Goal: Transaction & Acquisition: Purchase product/service

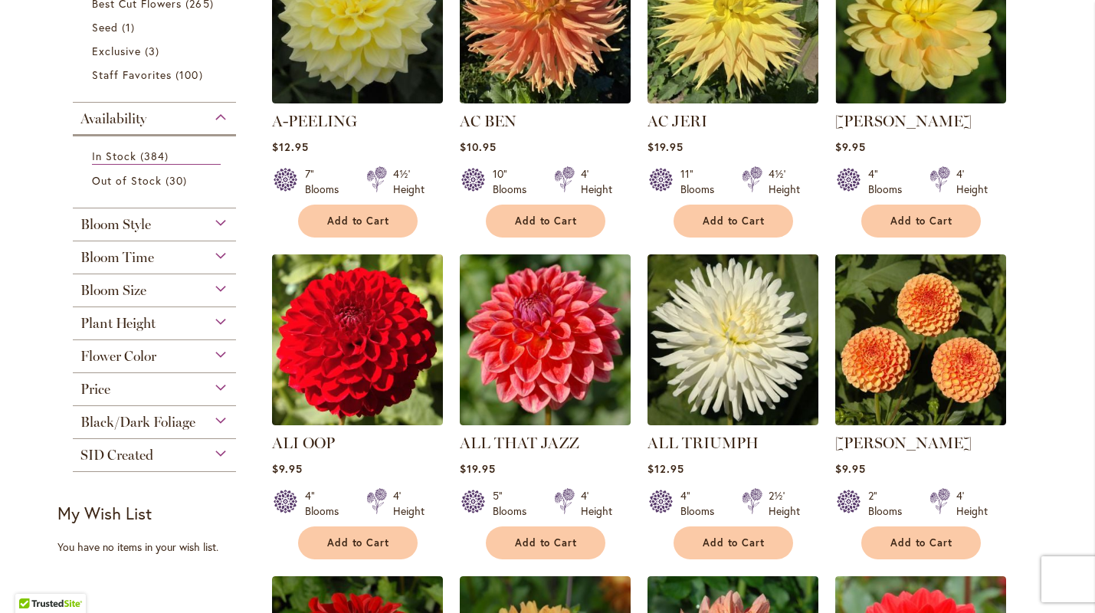
scroll to position [416, 0]
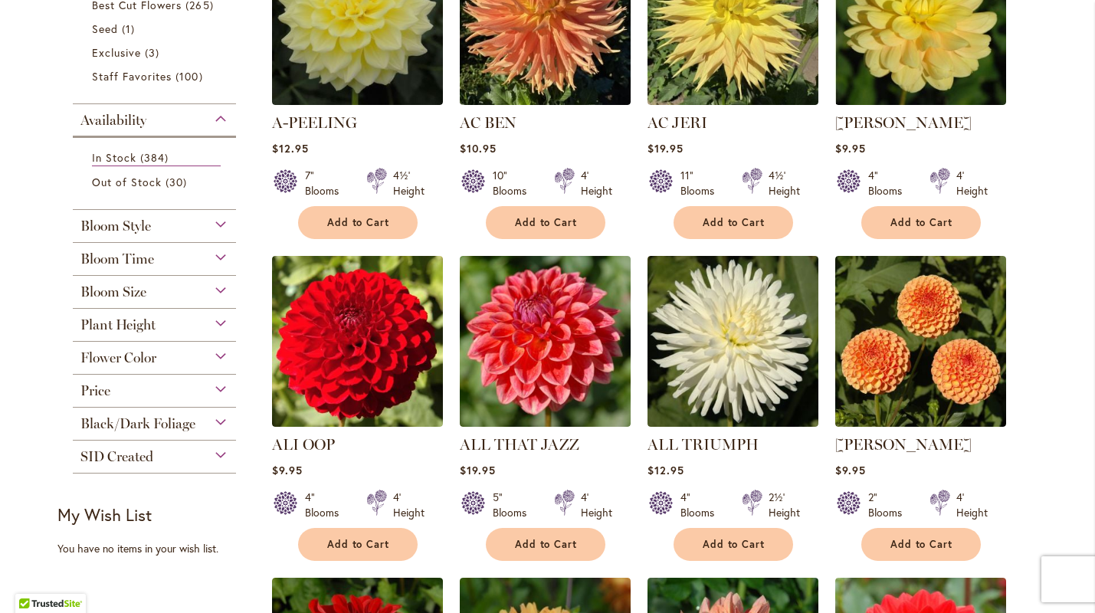
click at [224, 325] on div "Plant Height" at bounding box center [155, 321] width 164 height 25
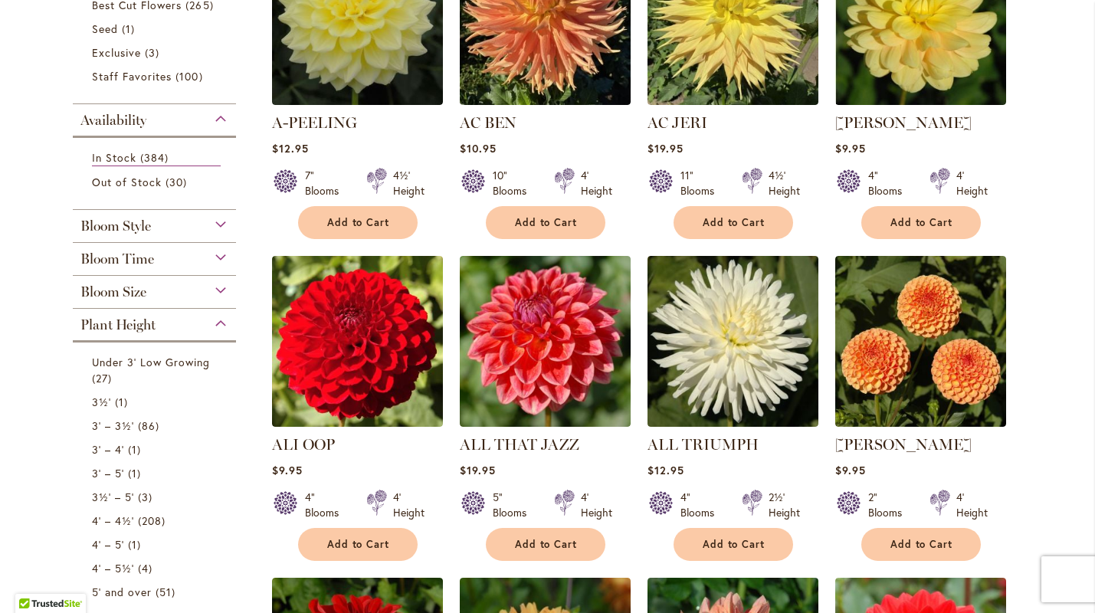
click at [224, 323] on div "Plant Height" at bounding box center [155, 321] width 164 height 25
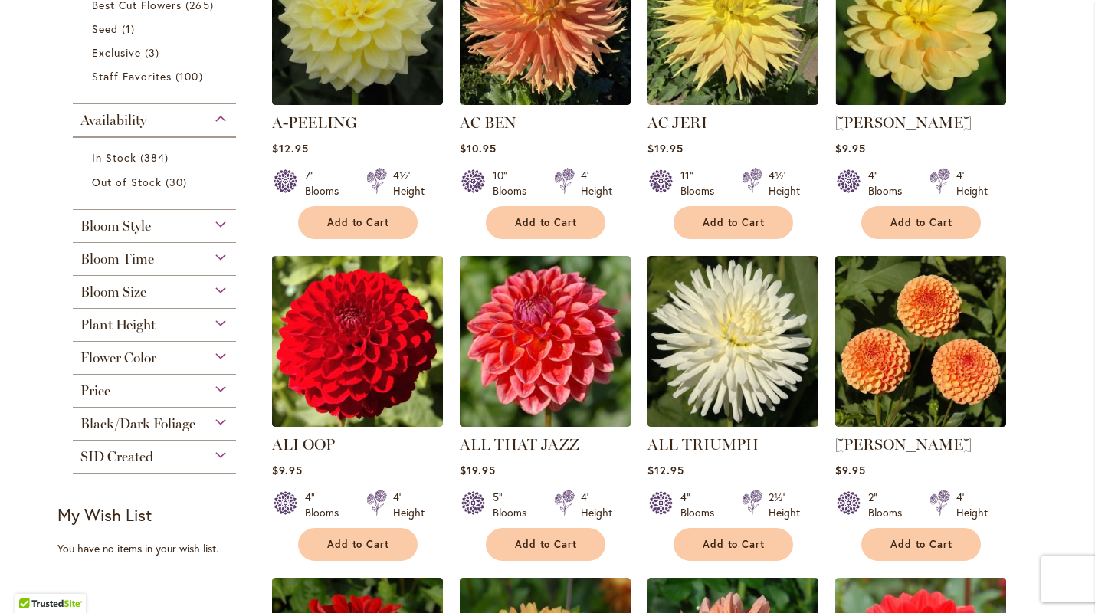
click at [222, 291] on div "Bloom Size" at bounding box center [155, 288] width 164 height 25
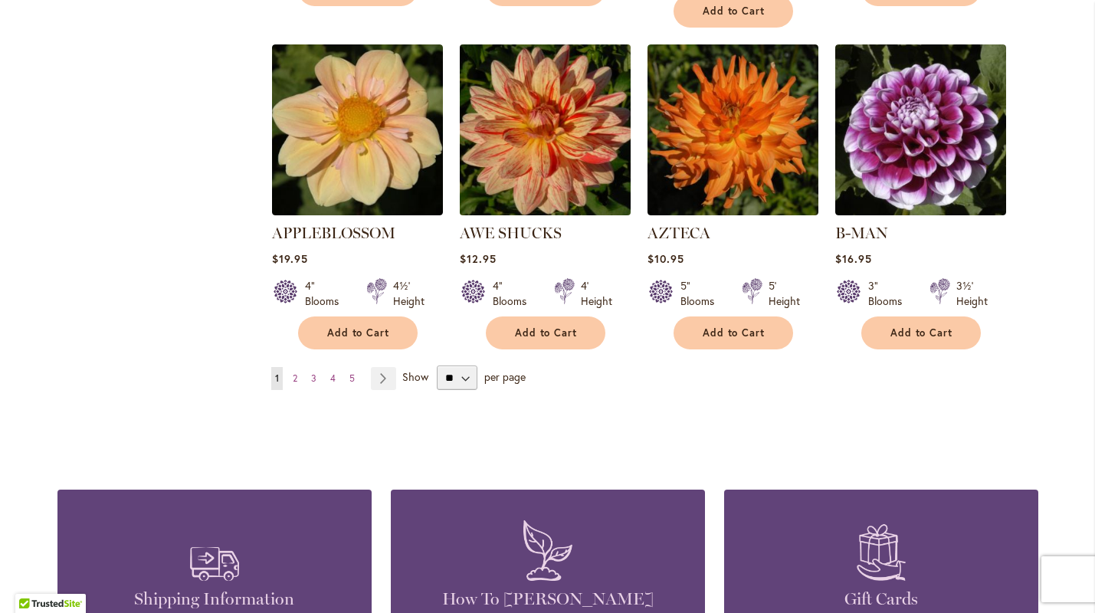
scroll to position [1295, 0]
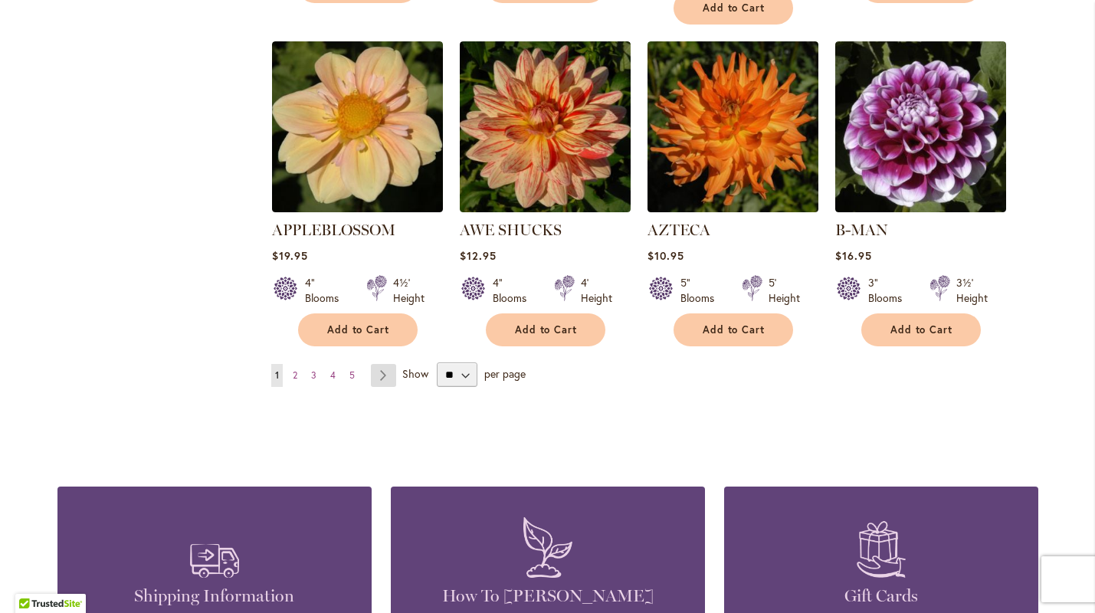
click at [384, 364] on link "Page Next" at bounding box center [383, 375] width 25 height 23
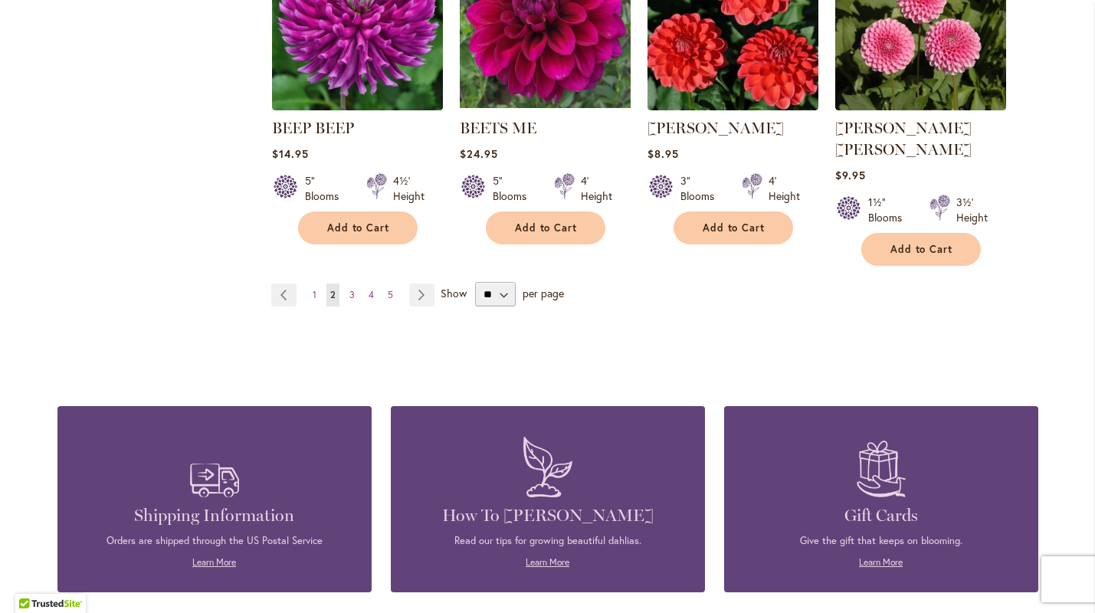
scroll to position [1388, 0]
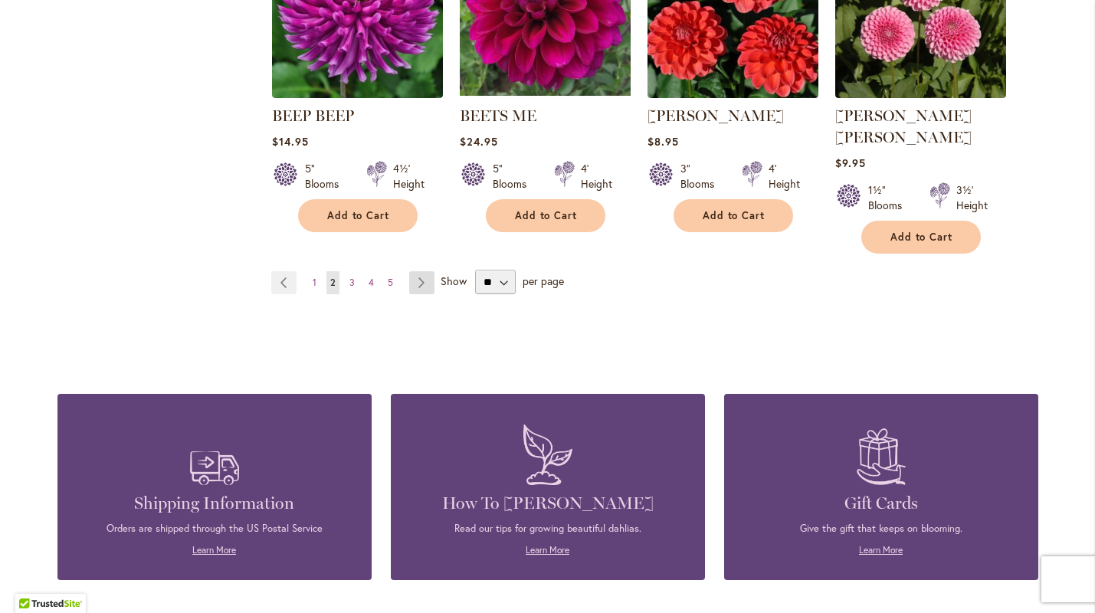
click at [427, 271] on link "Page Next" at bounding box center [421, 282] width 25 height 23
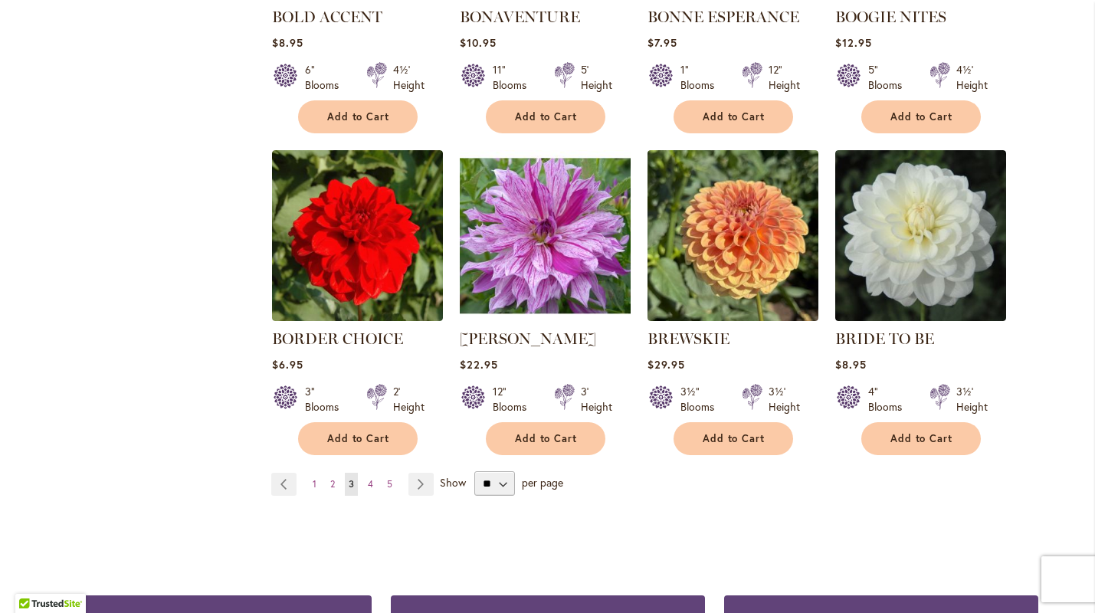
scroll to position [1166, 0]
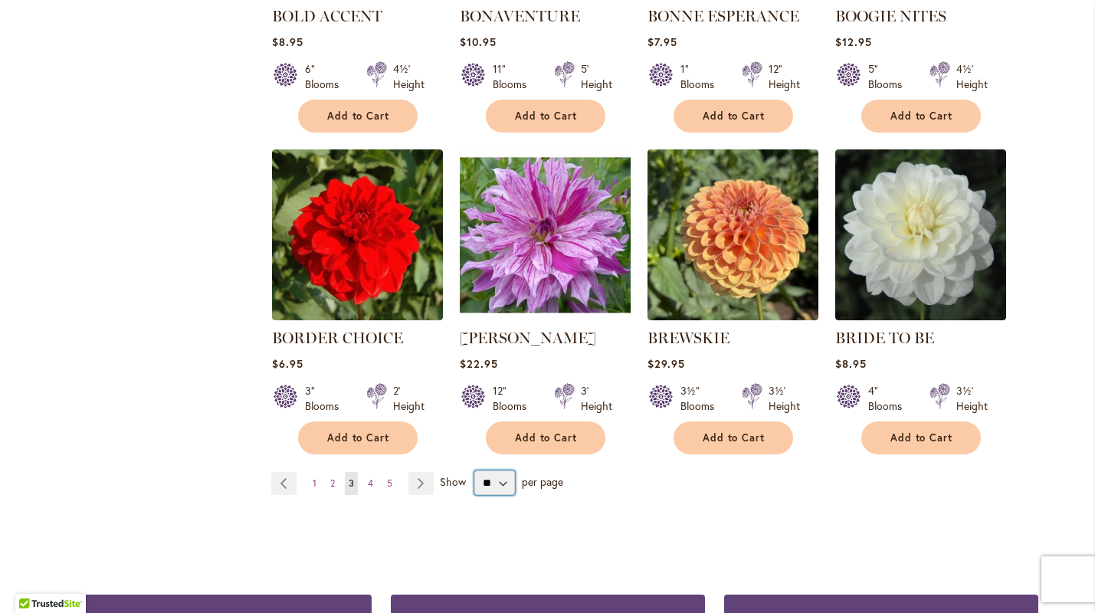
select select "**"
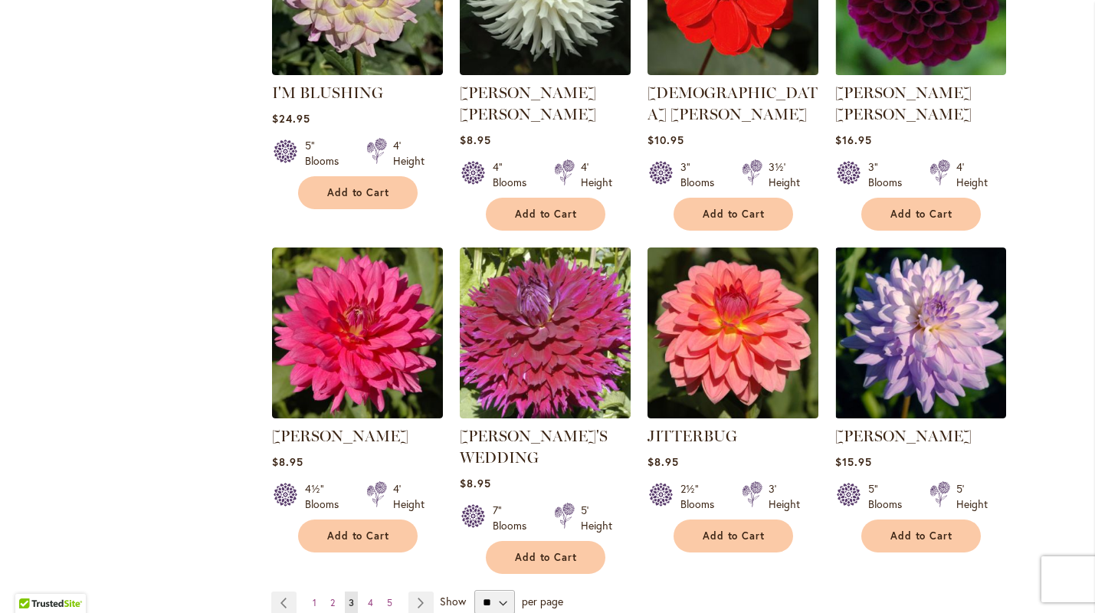
scroll to position [5113, 0]
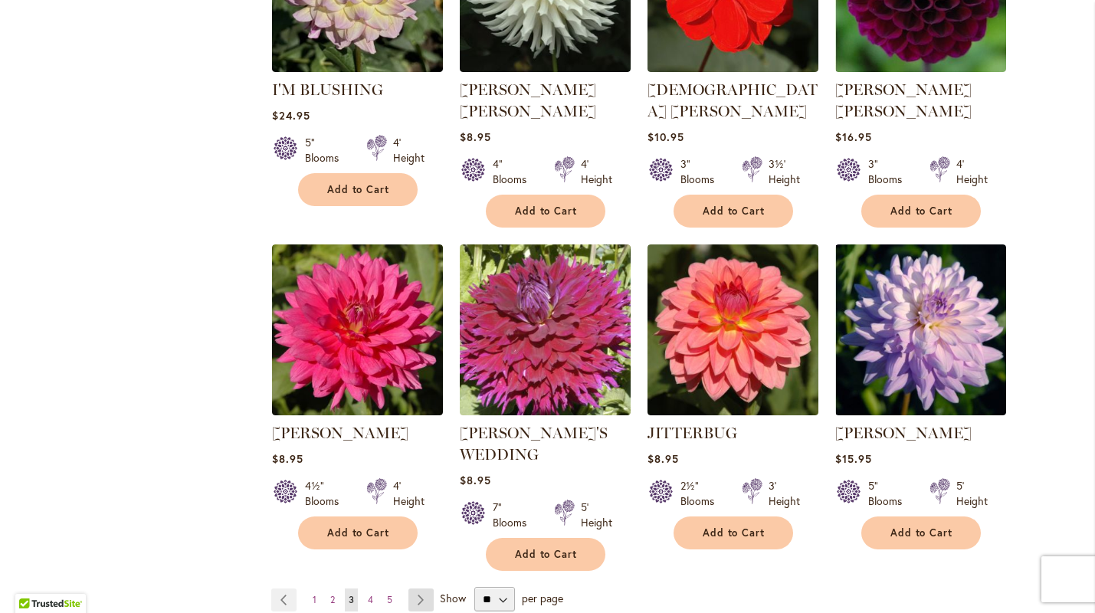
click at [423, 588] on link "Page Next" at bounding box center [420, 599] width 25 height 23
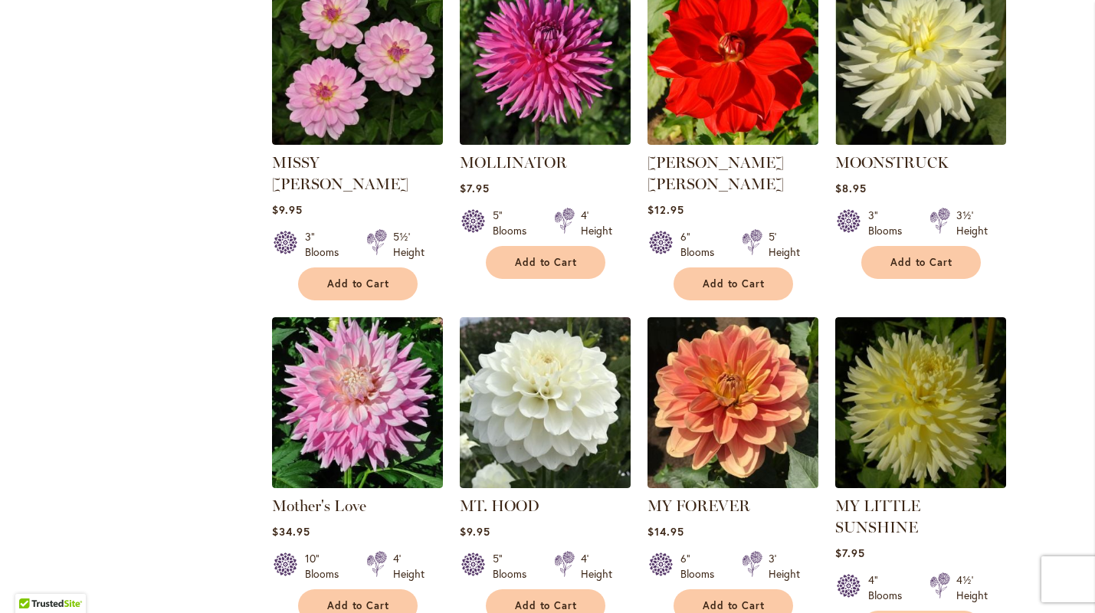
scroll to position [5188, 0]
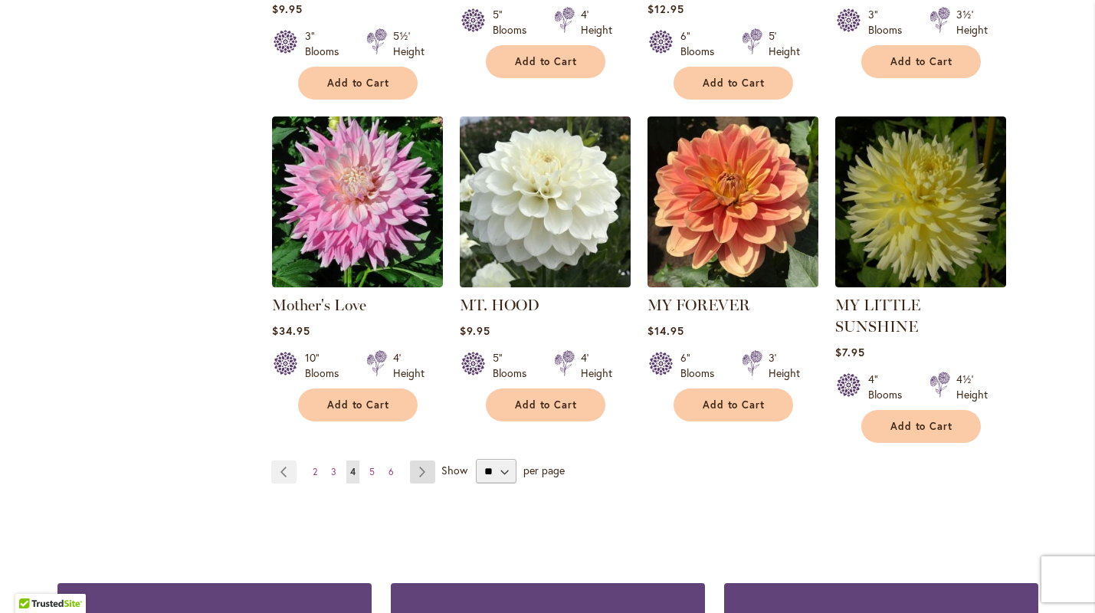
click at [426, 460] on link "Page Next" at bounding box center [422, 471] width 25 height 23
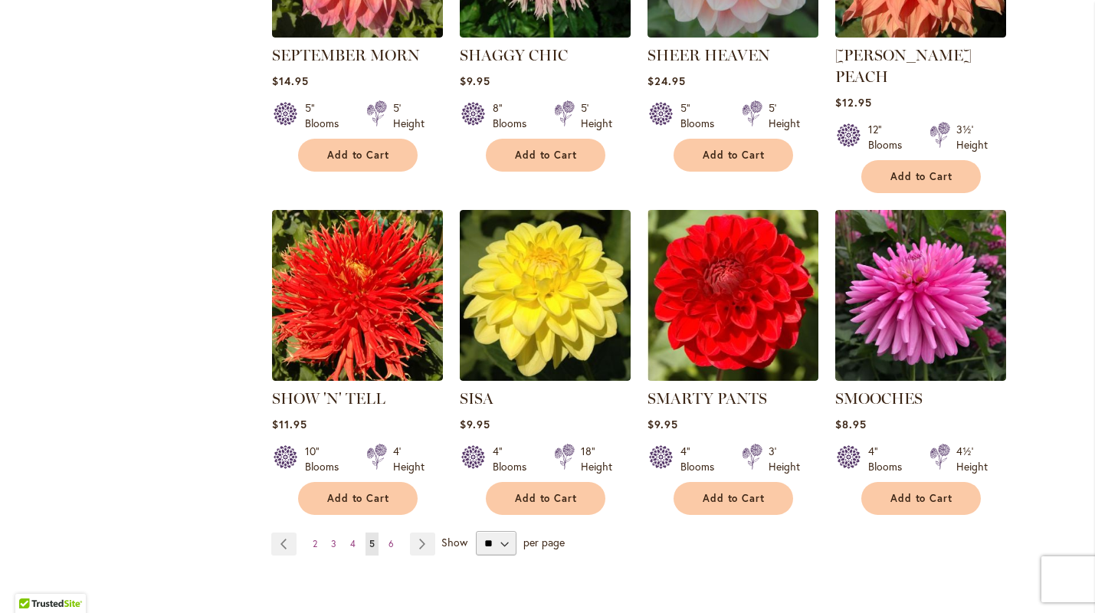
scroll to position [5136, 0]
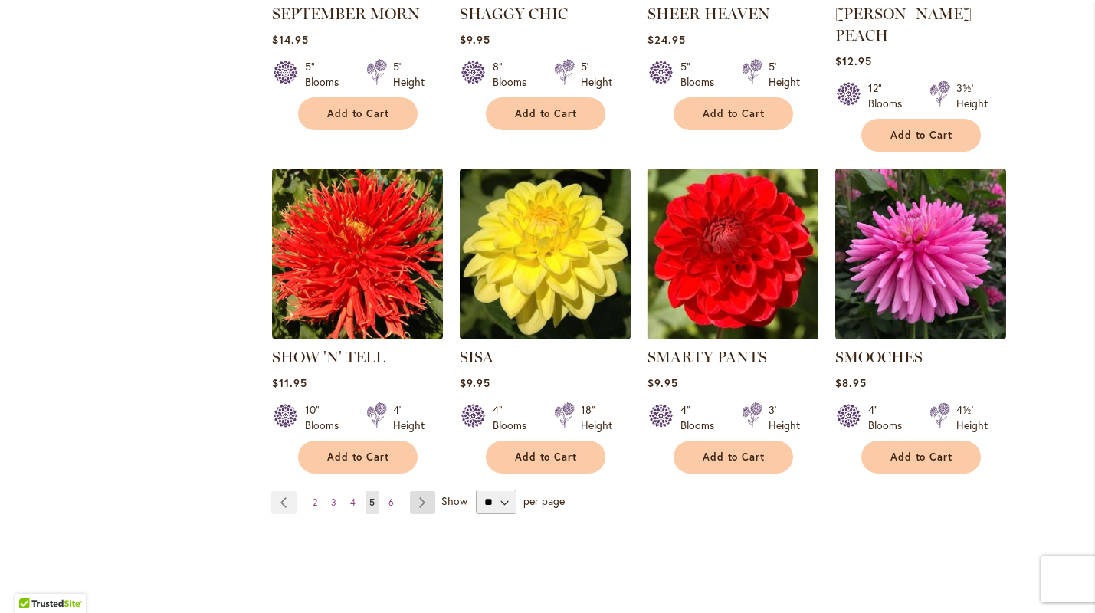
click at [425, 491] on link "Page Next" at bounding box center [422, 502] width 25 height 23
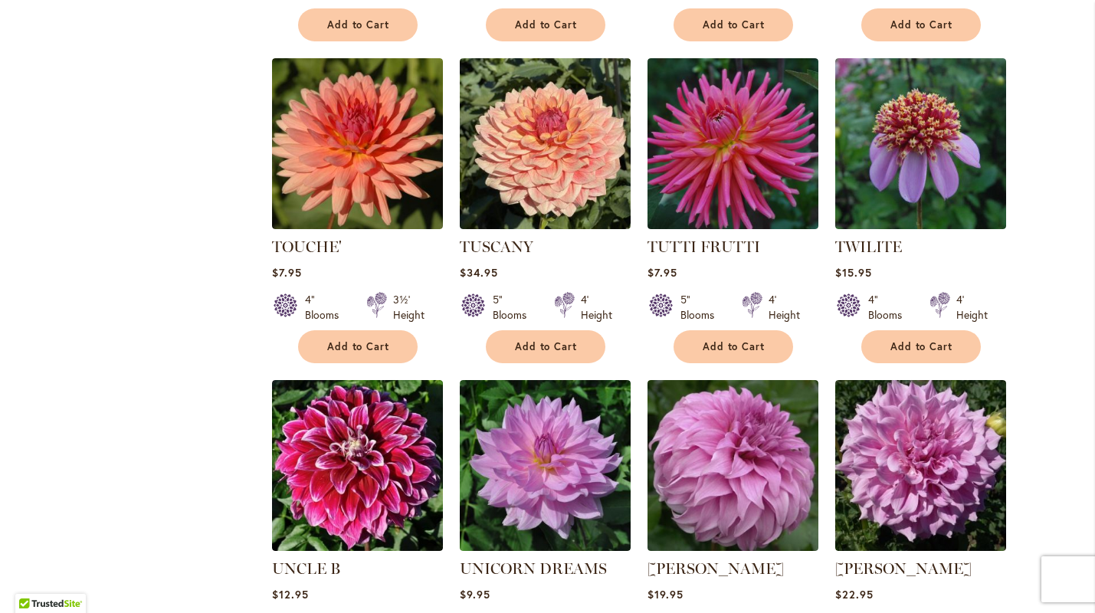
scroll to position [2890, 0]
